Goal: Communication & Community: Participate in discussion

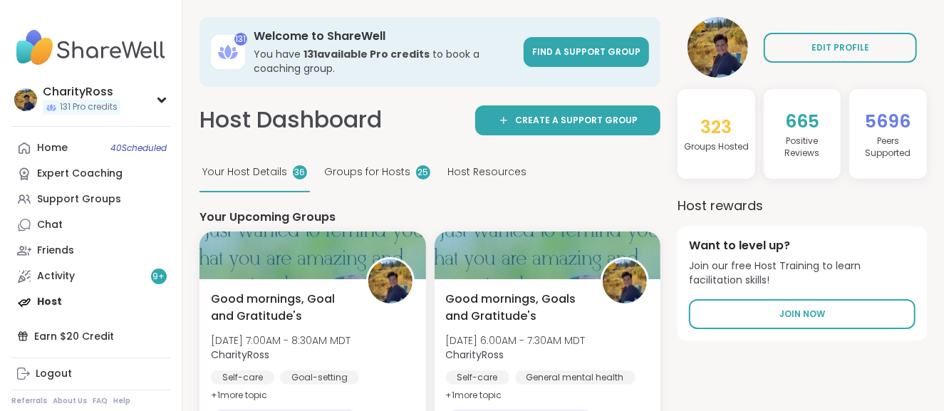
click at [363, 184] on div "Groups for Hosts 25" at bounding box center [377, 172] width 112 height 39
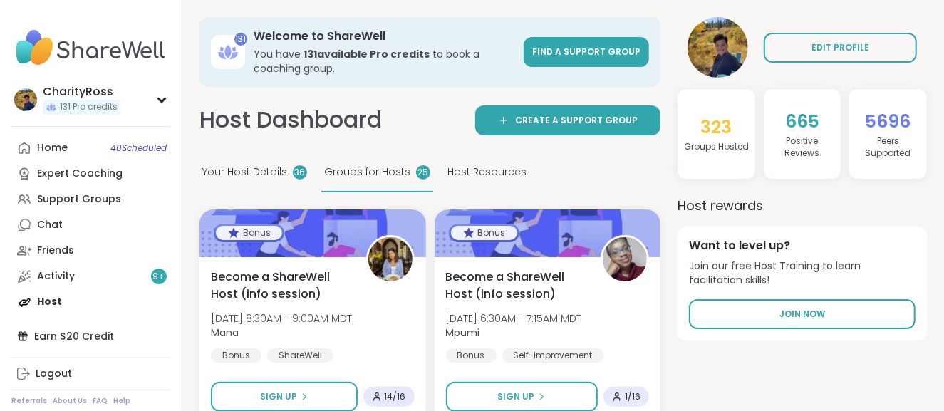
click at [260, 188] on div "Your Host Details 36" at bounding box center [255, 172] width 110 height 39
click at [268, 168] on span "Your Host Details" at bounding box center [244, 172] width 85 height 15
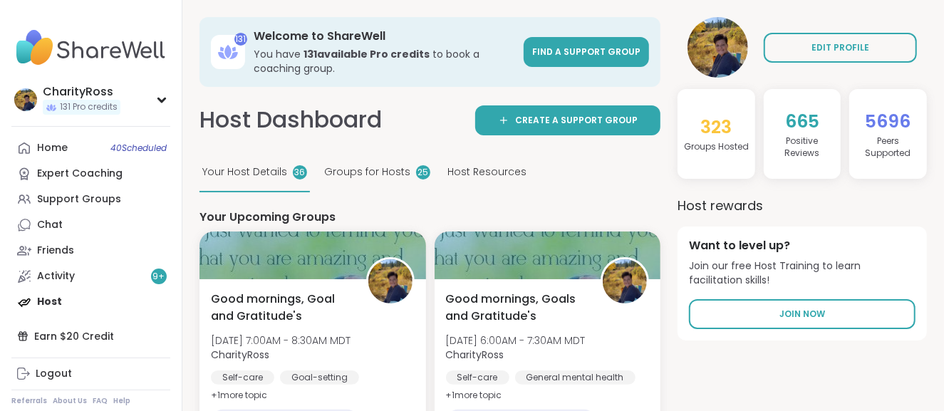
click at [315, 275] on div at bounding box center [313, 256] width 227 height 48
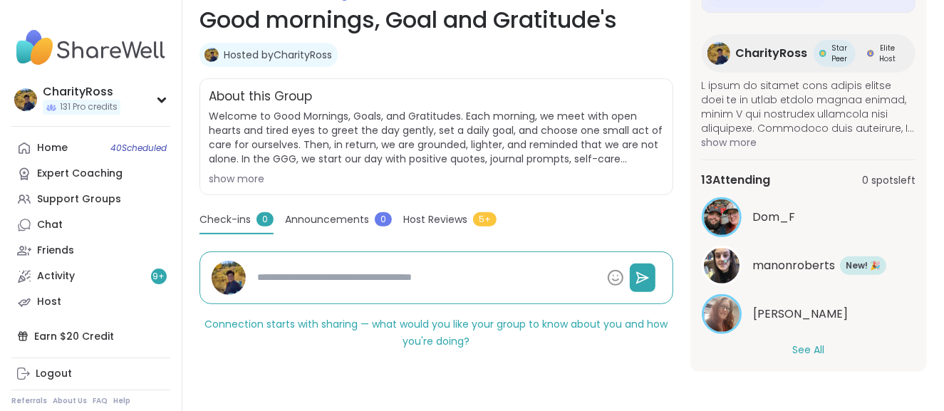
click at [798, 348] on button "See All" at bounding box center [809, 350] width 32 height 15
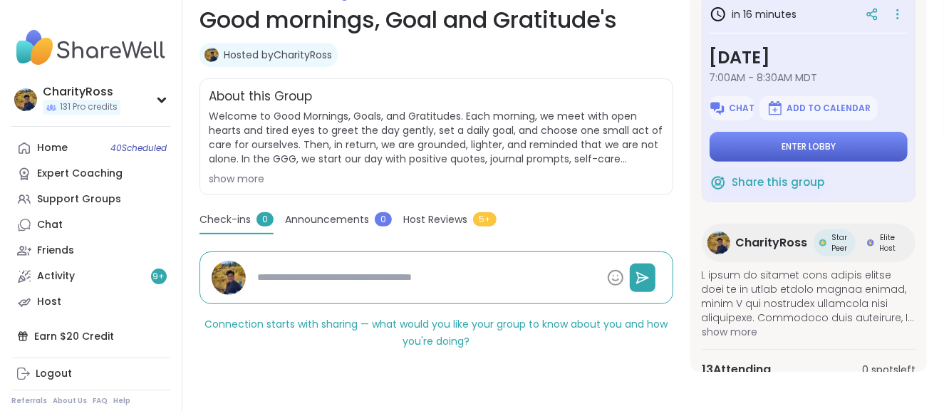
click at [831, 146] on button "Enter lobby" at bounding box center [809, 147] width 198 height 30
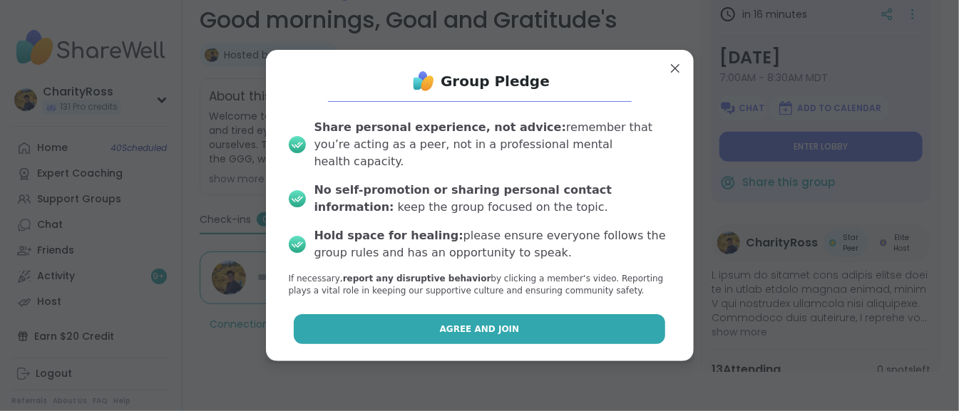
click at [628, 314] on button "Agree and Join" at bounding box center [479, 329] width 371 height 30
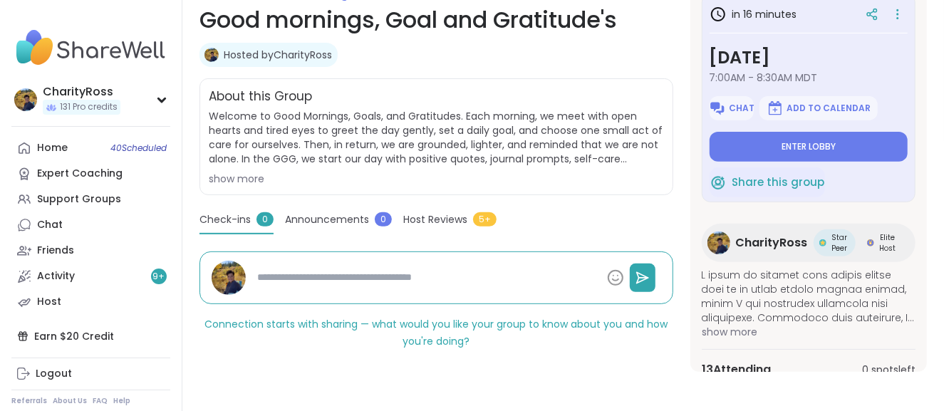
type textarea "*"
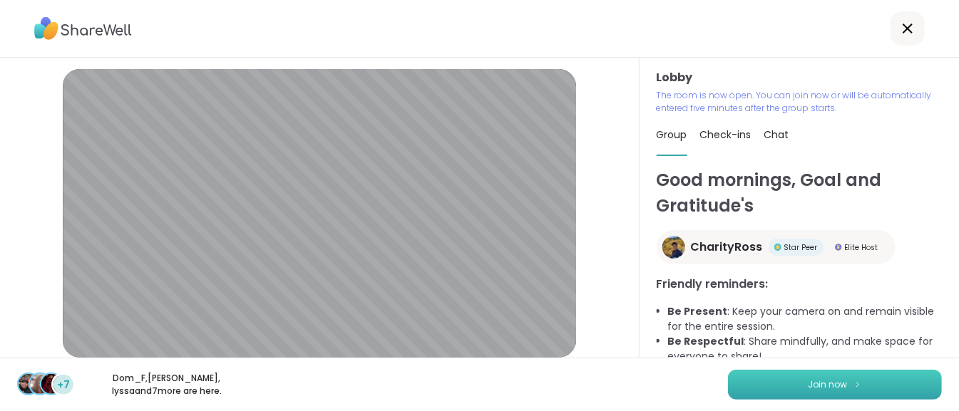
click at [741, 371] on button "Join now" at bounding box center [835, 385] width 214 height 30
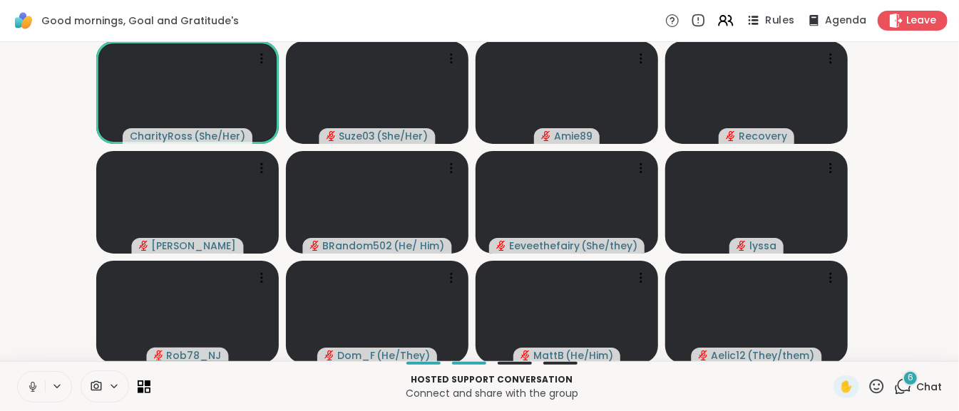
click at [769, 15] on span "Rules" at bounding box center [780, 21] width 29 height 15
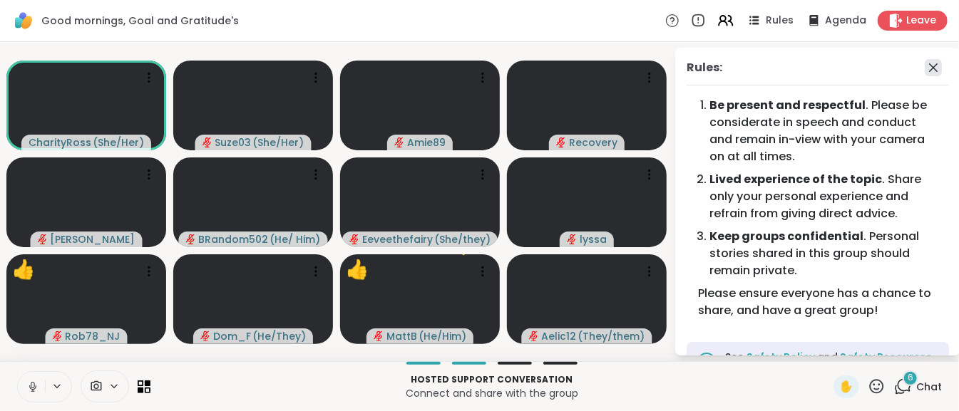
click at [929, 68] on icon at bounding box center [933, 67] width 9 height 9
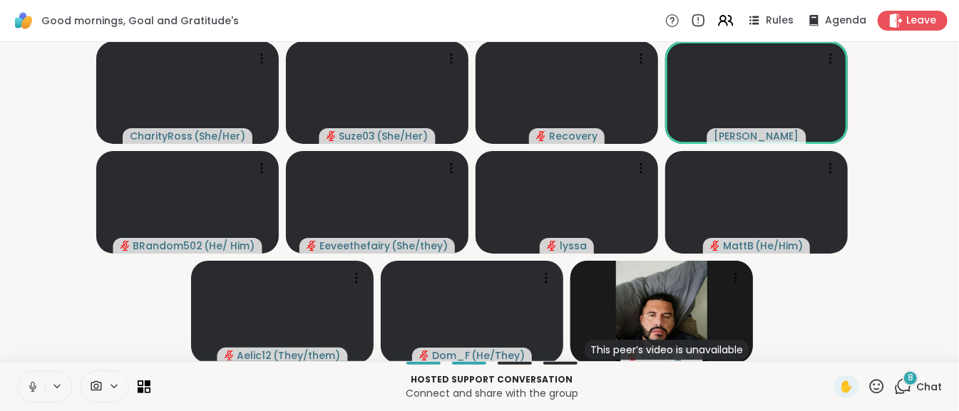
click at [894, 386] on icon at bounding box center [903, 387] width 18 height 18
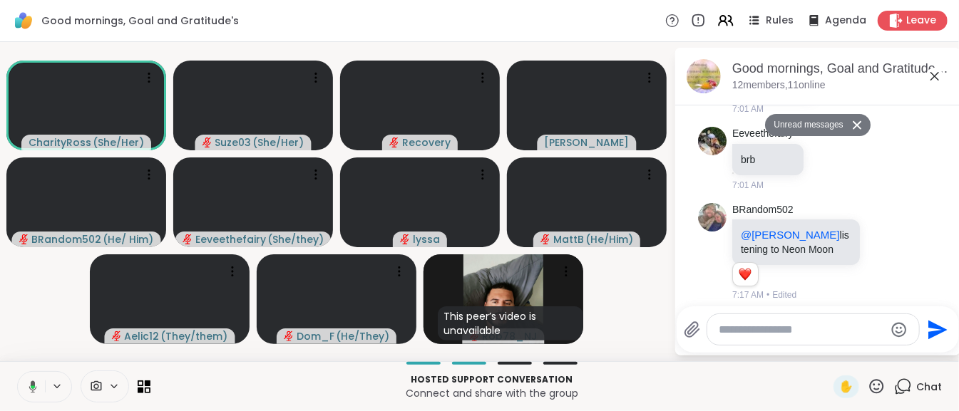
scroll to position [857, 0]
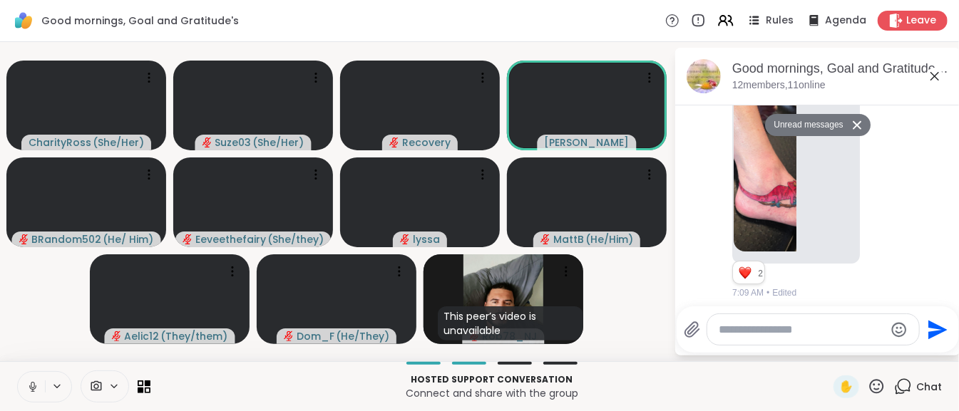
click at [779, 249] on img at bounding box center [764, 168] width 63 height 170
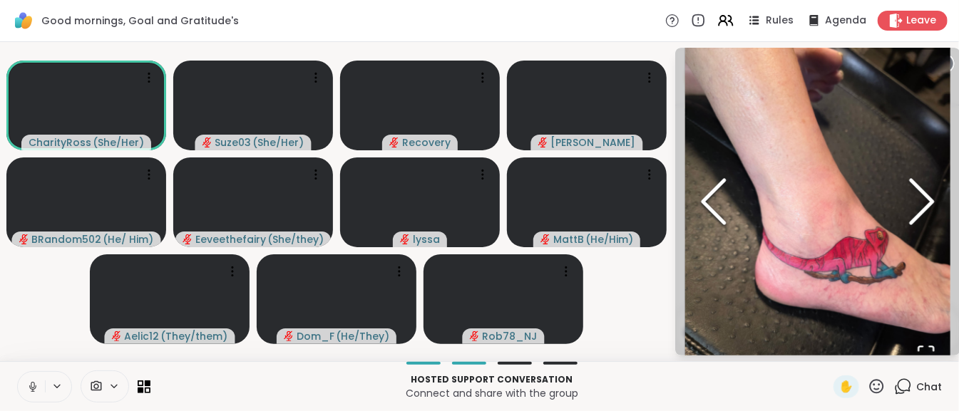
click at [36, 388] on icon at bounding box center [32, 387] width 7 height 4
